Goal: Transaction & Acquisition: Book appointment/travel/reservation

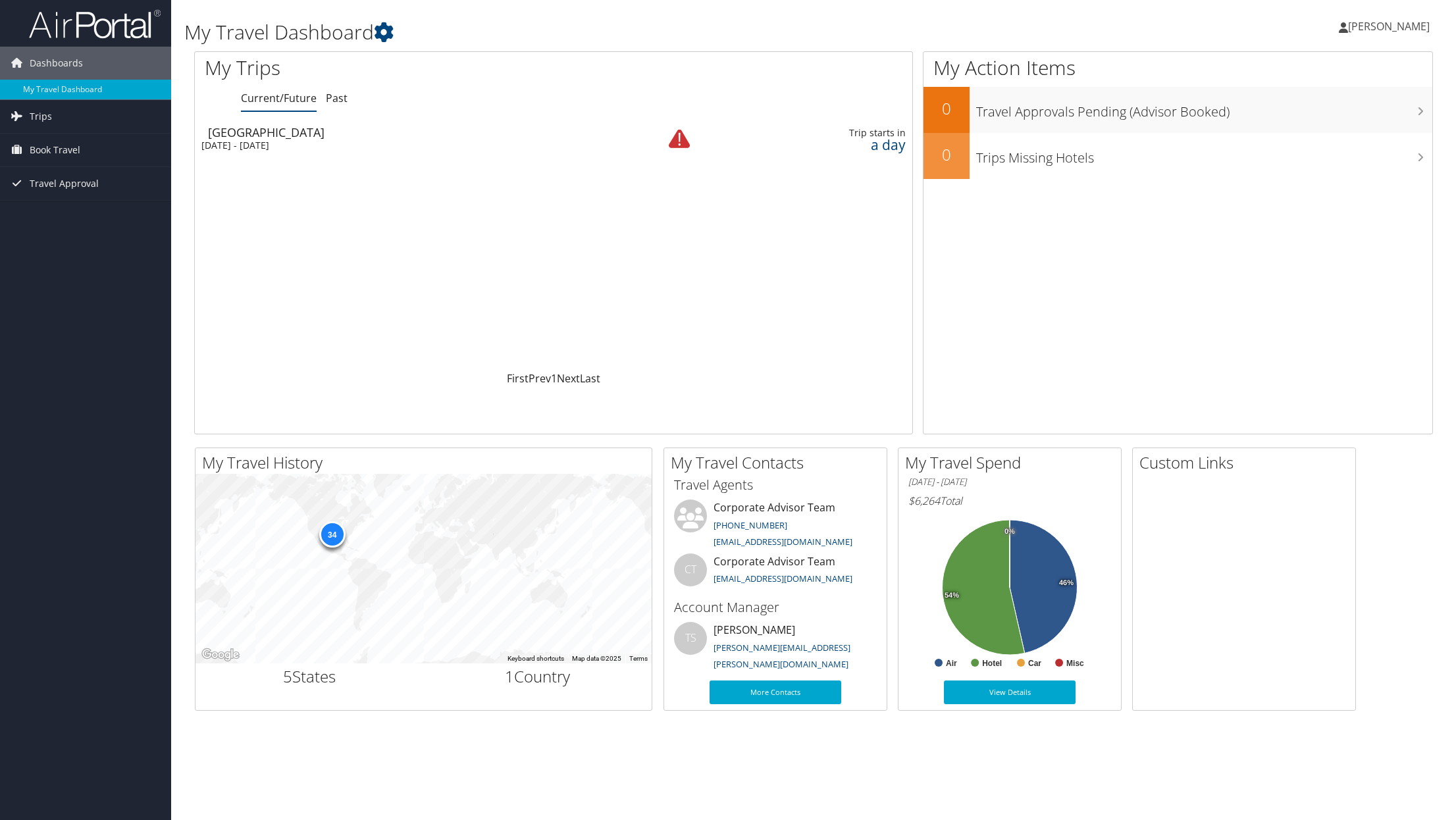
click at [684, 139] on img at bounding box center [679, 138] width 21 height 21
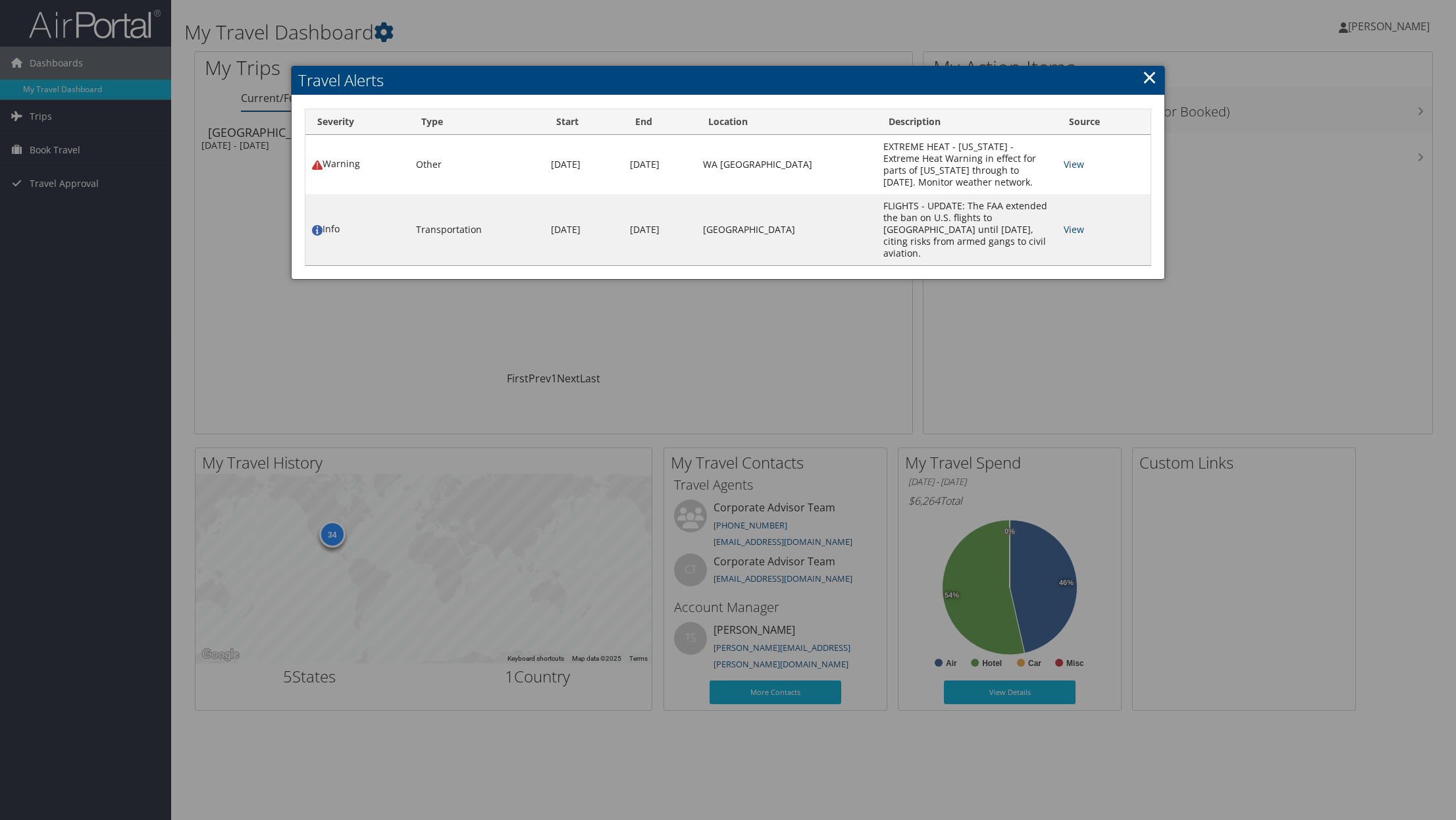
click at [1154, 76] on link "×" at bounding box center [1149, 76] width 15 height 26
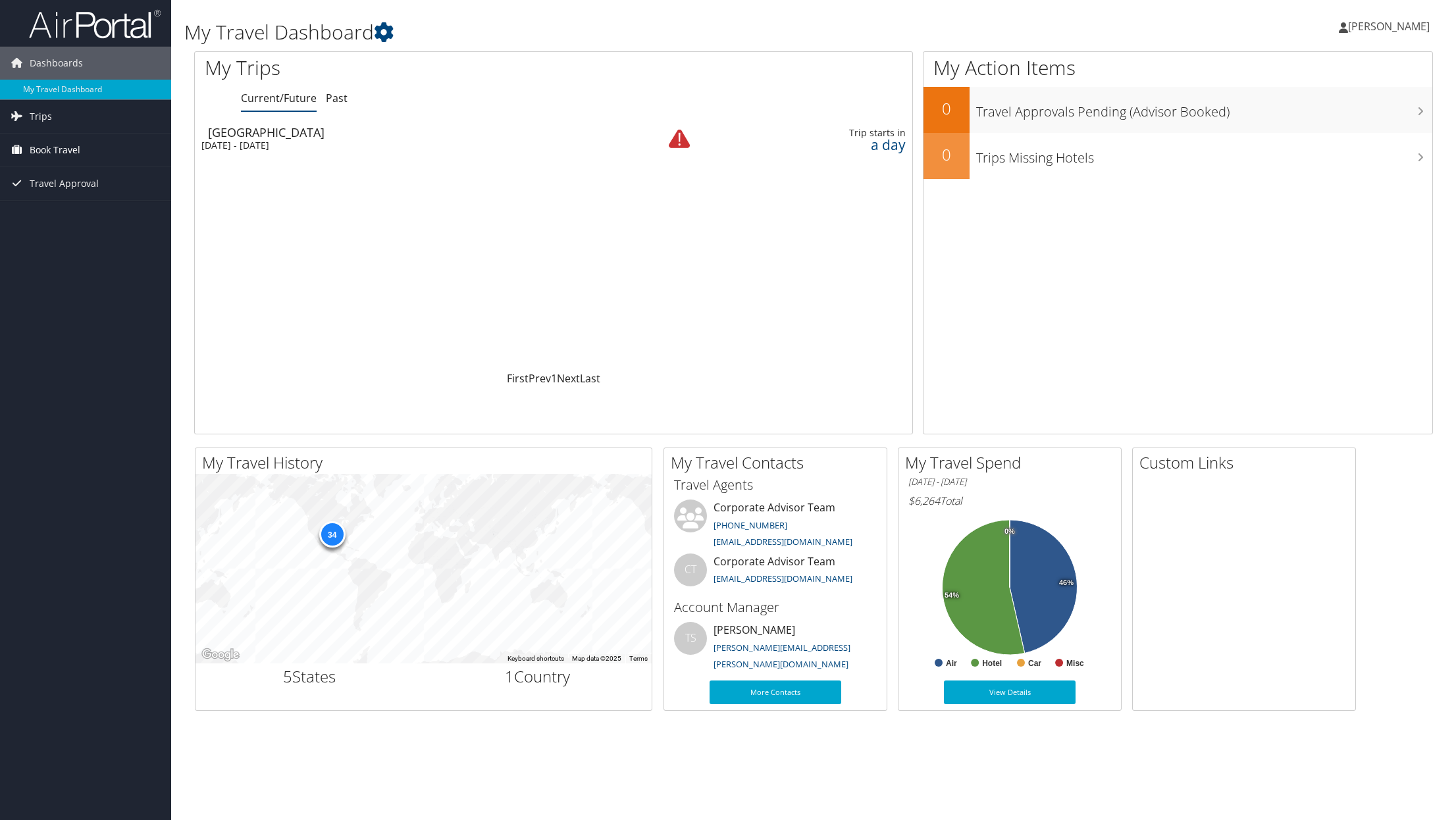
click at [52, 151] on span "Book Travel" at bounding box center [55, 150] width 51 height 33
click at [95, 211] on link "Book/Manage Online Trips" at bounding box center [85, 215] width 171 height 19
